Goal: Use online tool/utility: Utilize a website feature to perform a specific function

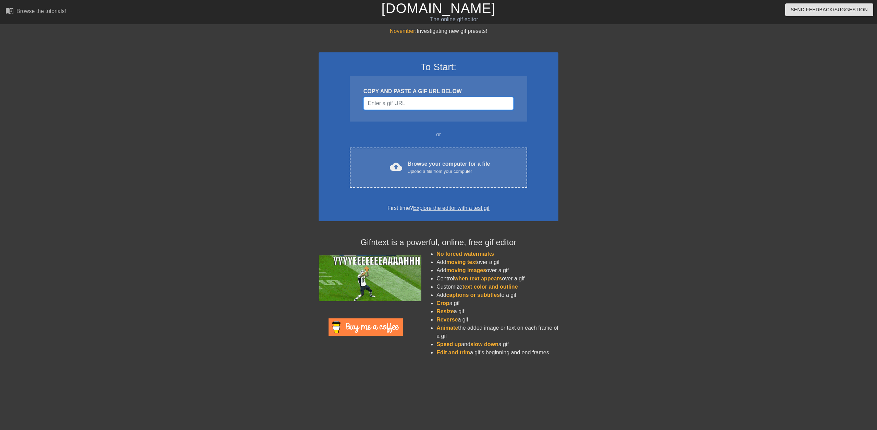
click at [428, 100] on input "Username" at bounding box center [439, 103] width 150 height 13
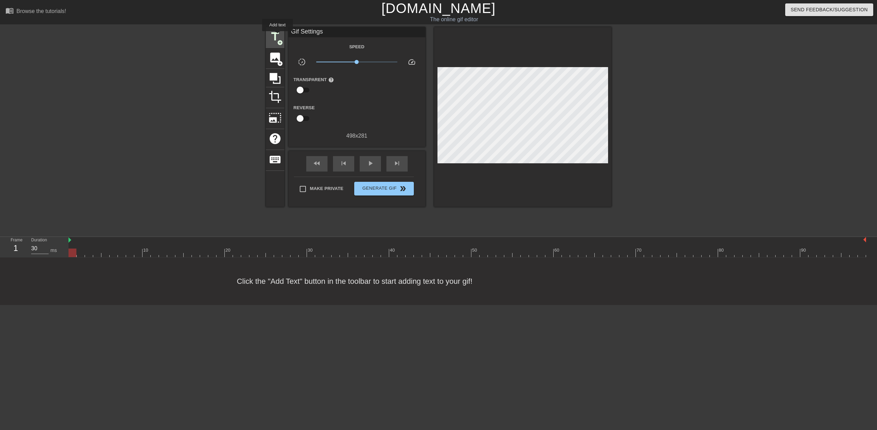
click at [278, 36] on span "title" at bounding box center [275, 36] width 13 height 13
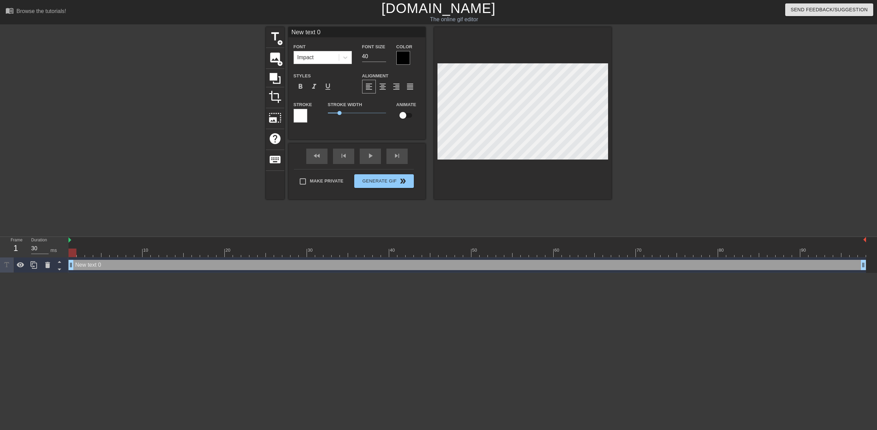
click at [154, 268] on div "New text 0 drag_handle drag_handle" at bounding box center [468, 265] width 798 height 10
click at [70, 242] on img at bounding box center [70, 239] width 3 height 5
drag, startPoint x: 70, startPoint y: 240, endPoint x: 144, endPoint y: 239, distance: 74.4
click at [430, 9] on link "[DOMAIN_NAME]" at bounding box center [438, 8] width 114 height 15
